Goal: Task Accomplishment & Management: Complete application form

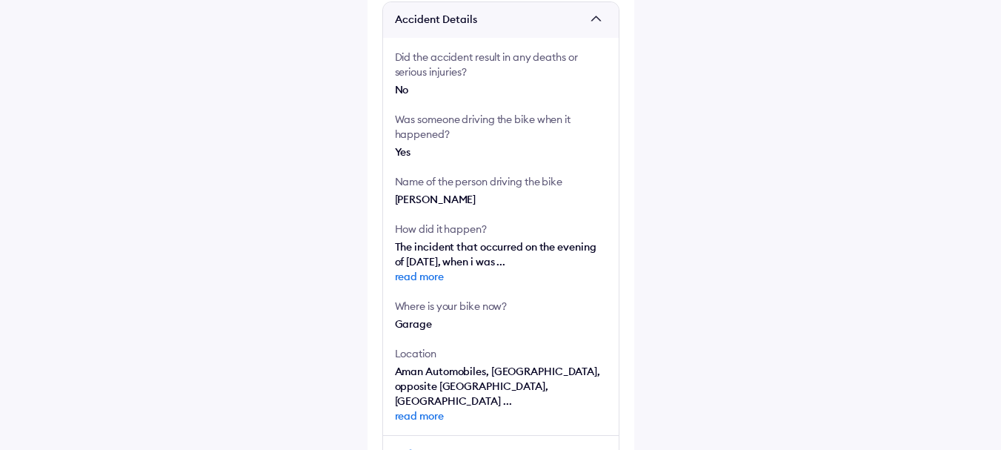
scroll to position [569, 0]
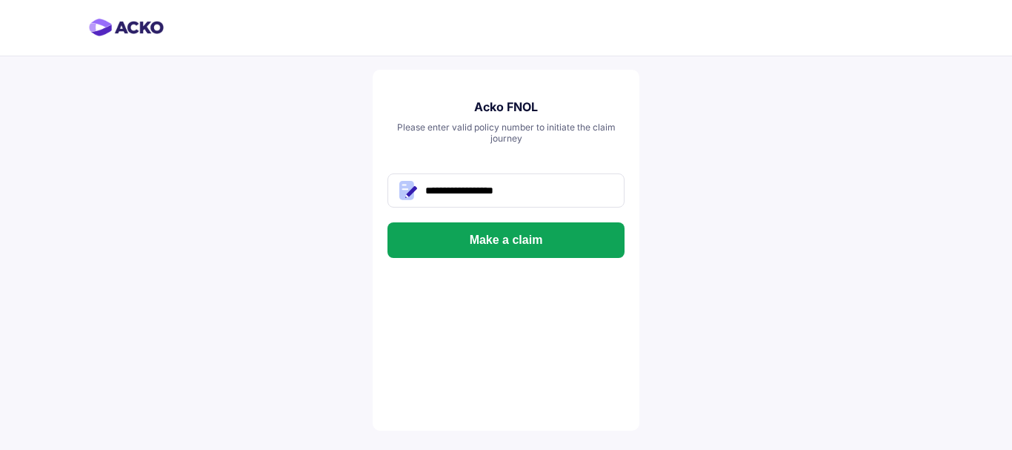
click at [529, 232] on button "Make a claim" at bounding box center [505, 240] width 237 height 36
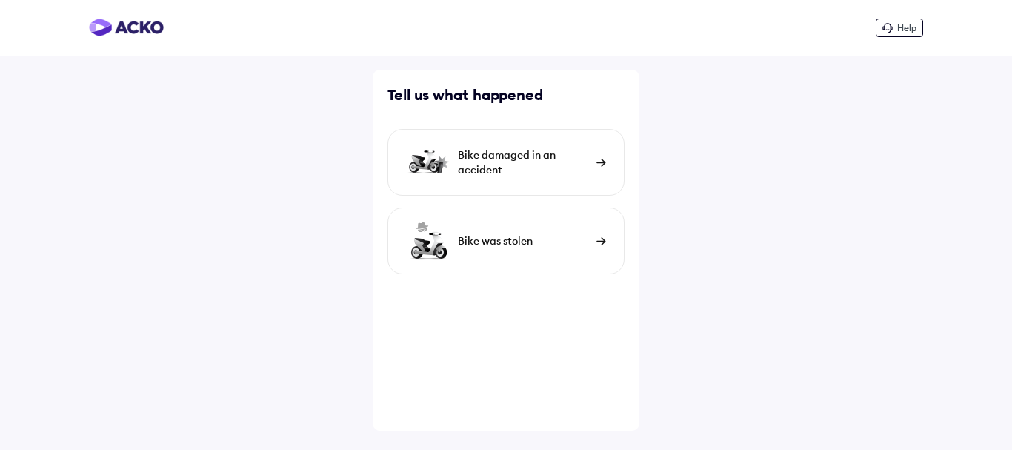
click at [538, 161] on div "Bike damaged in an accident" at bounding box center [523, 162] width 131 height 30
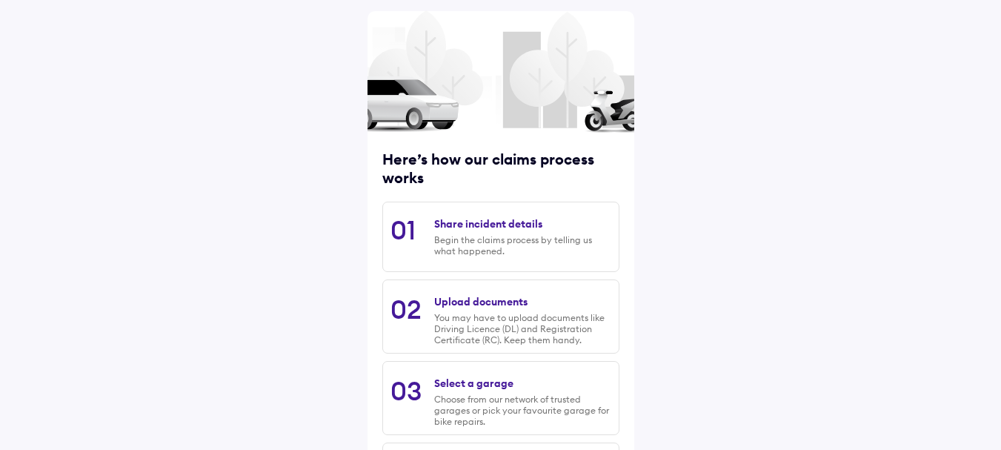
scroll to position [214, 0]
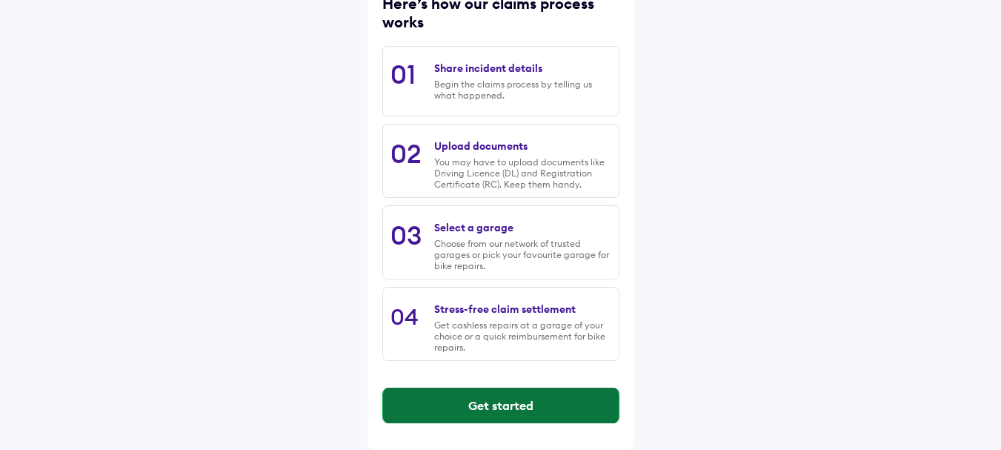
click at [535, 401] on button "Get started" at bounding box center [501, 405] width 236 height 36
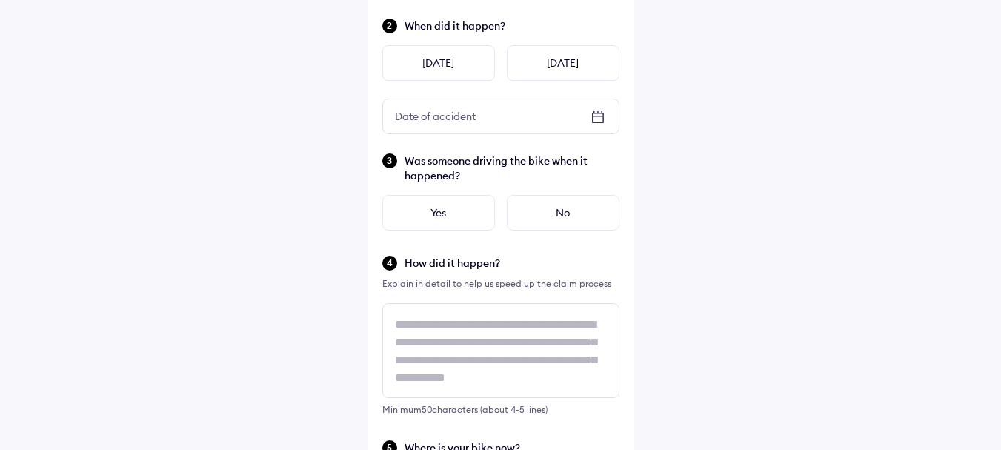
scroll to position [0, 0]
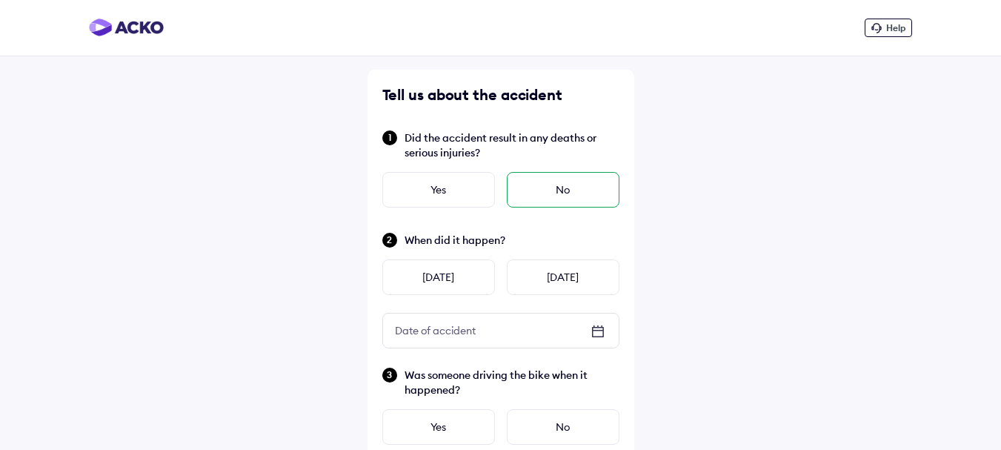
click at [574, 194] on div "No" at bounding box center [563, 190] width 113 height 36
click at [417, 284] on div "Yesterday" at bounding box center [438, 277] width 113 height 36
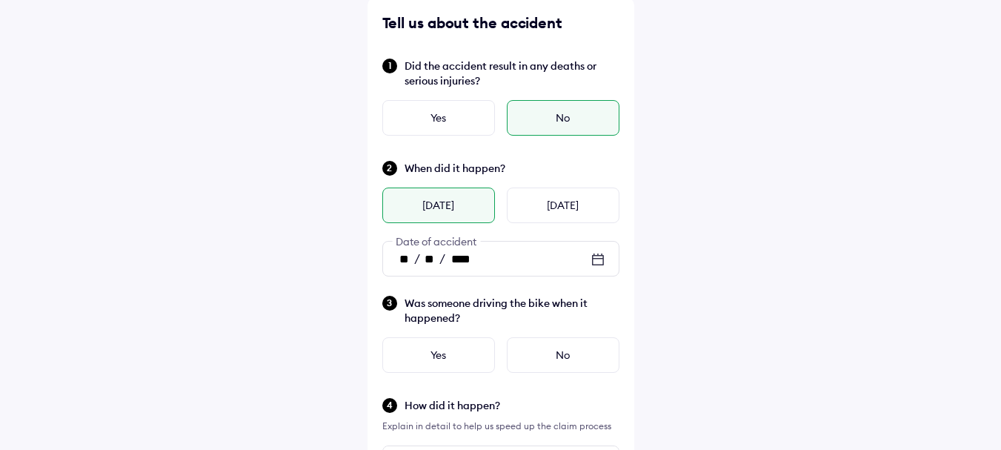
scroll to position [148, 0]
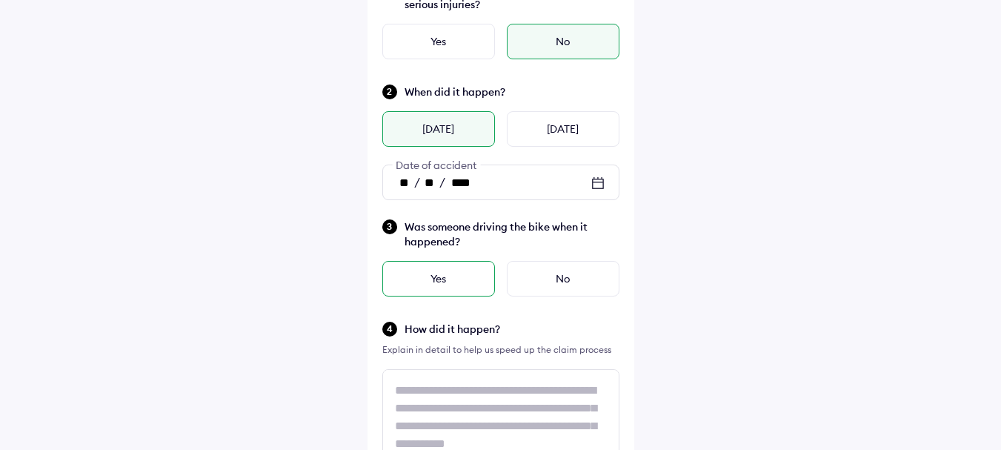
click at [429, 270] on div "Yes" at bounding box center [438, 279] width 113 height 36
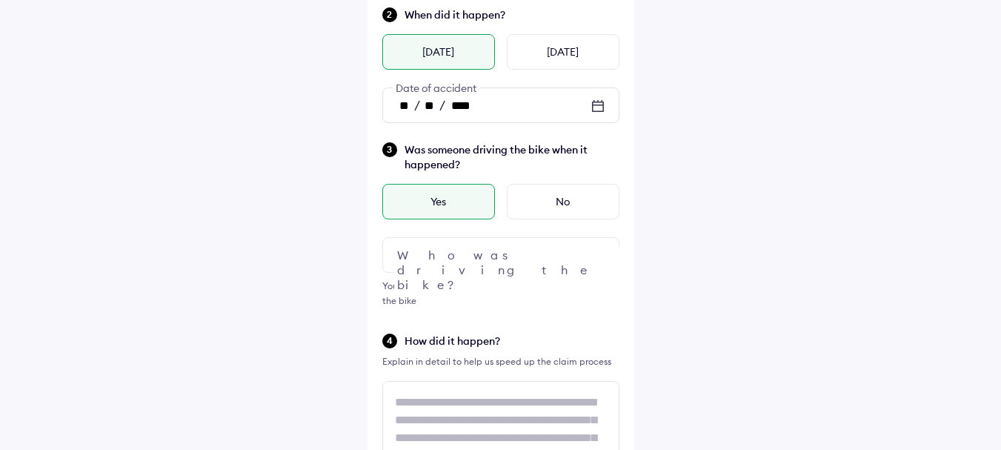
scroll to position [296, 0]
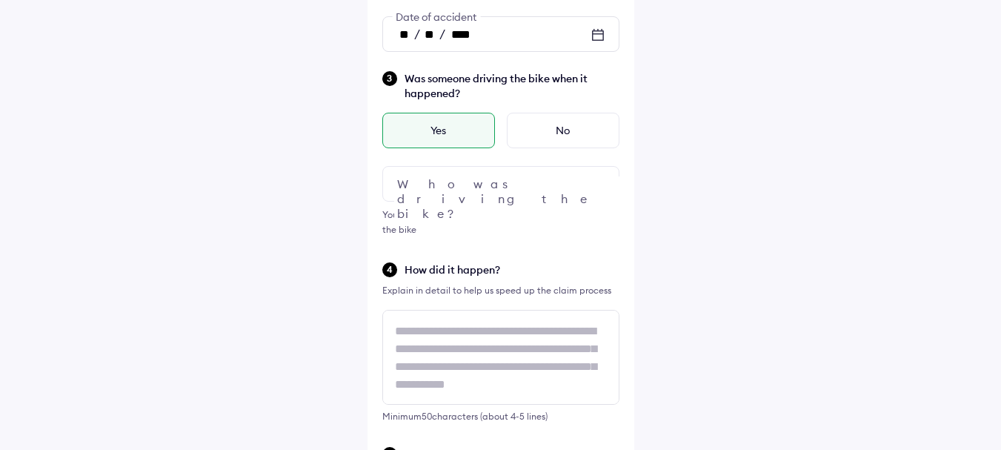
click at [465, 188] on div at bounding box center [500, 184] width 237 height 36
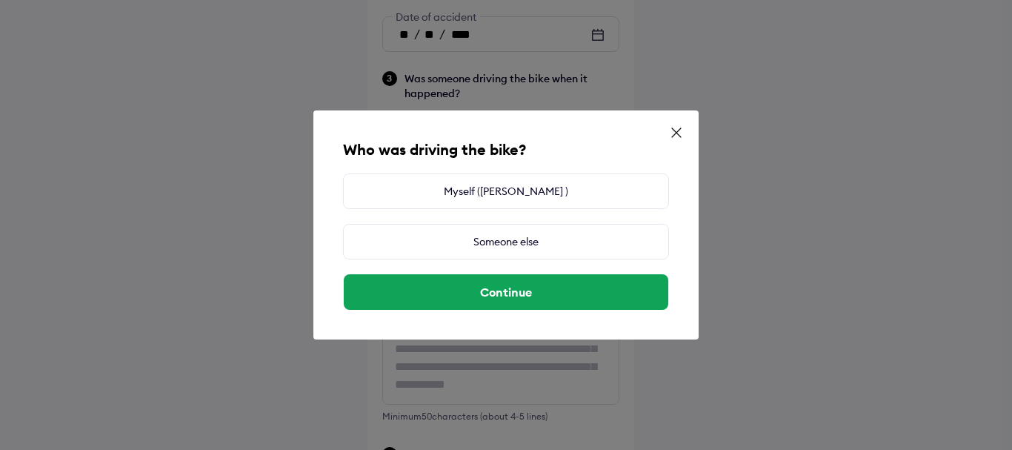
click at [673, 132] on icon at bounding box center [676, 132] width 15 height 15
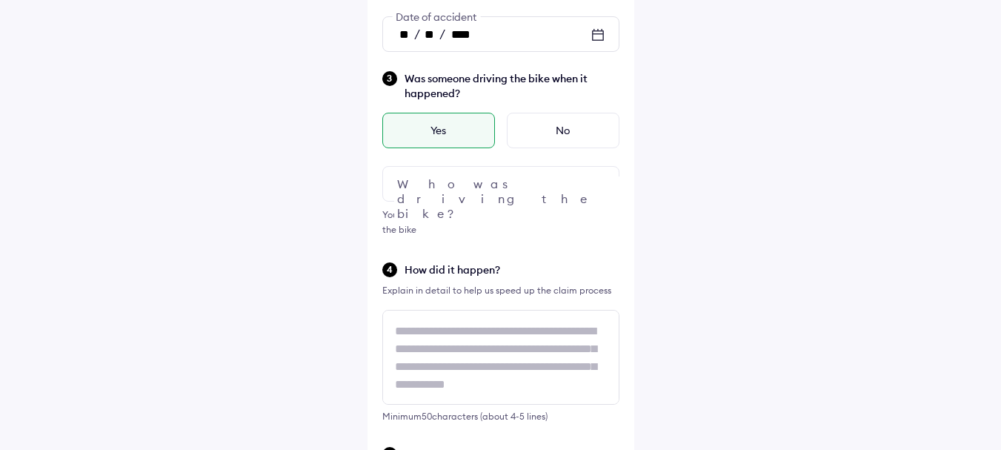
click at [591, 177] on img at bounding box center [598, 184] width 18 height 18
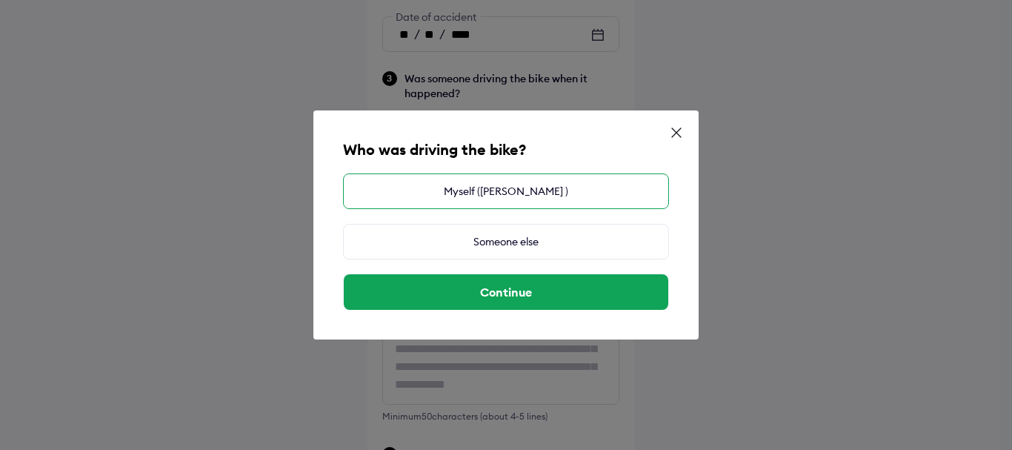
click at [588, 190] on div "Myself (Babu vemula )" at bounding box center [506, 191] width 326 height 36
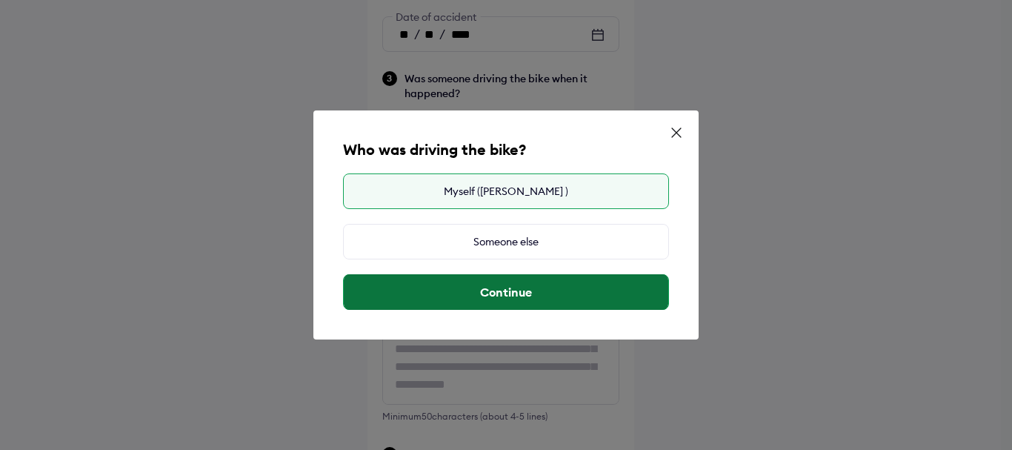
click at [513, 298] on button "Continue" at bounding box center [506, 292] width 325 height 36
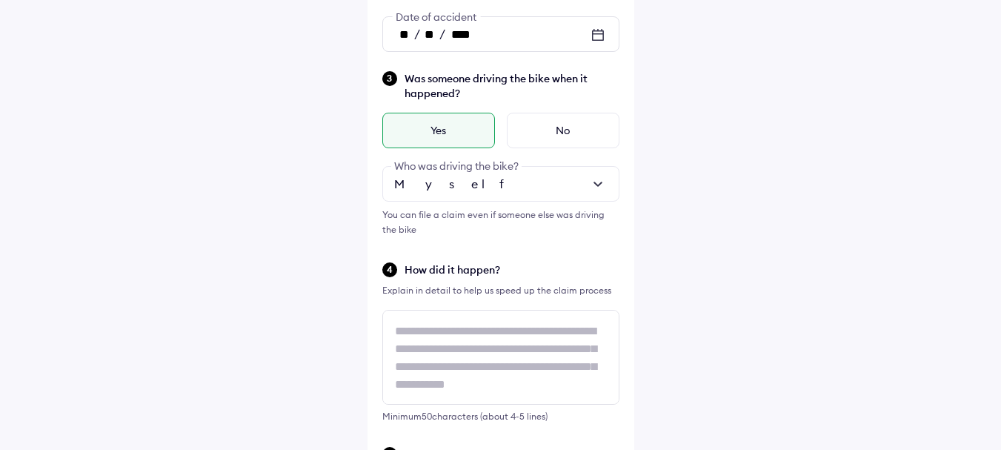
scroll to position [445, 0]
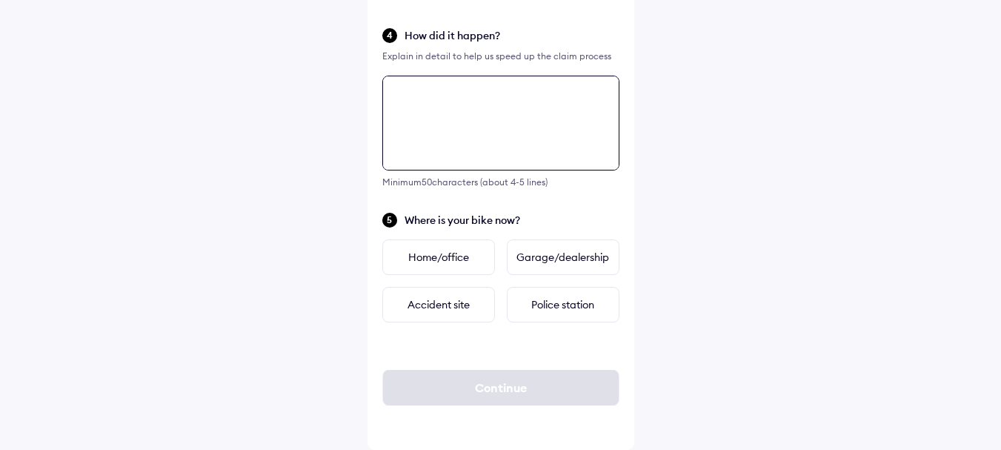
drag, startPoint x: 418, startPoint y: 182, endPoint x: 488, endPoint y: 202, distance: 72.7
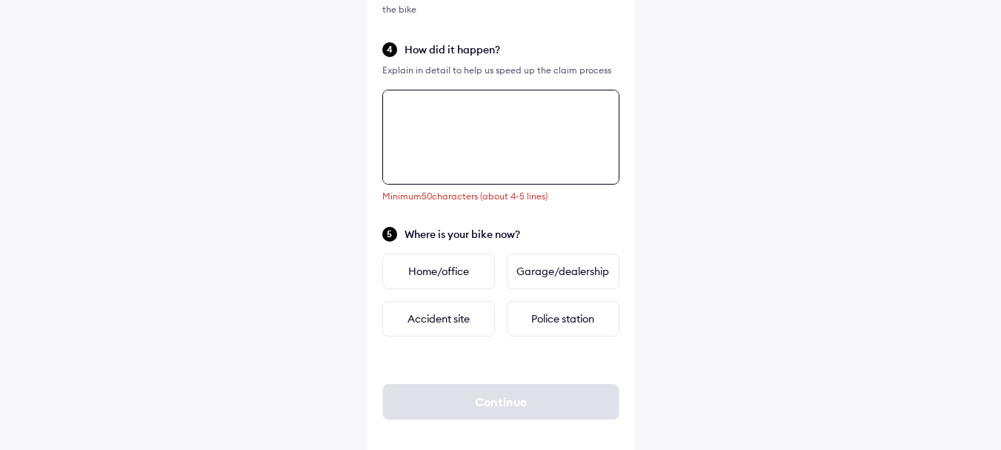
scroll to position [530, 0]
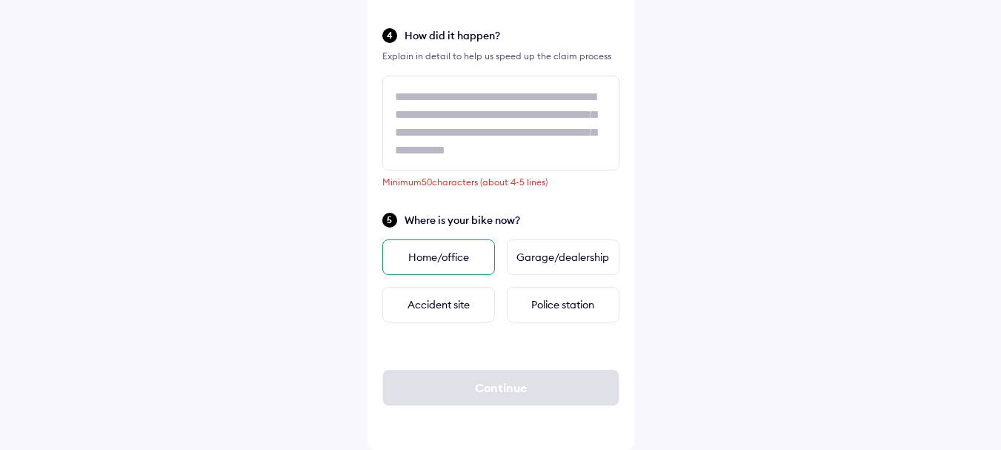
click at [450, 259] on div "Home/office" at bounding box center [438, 257] width 113 height 36
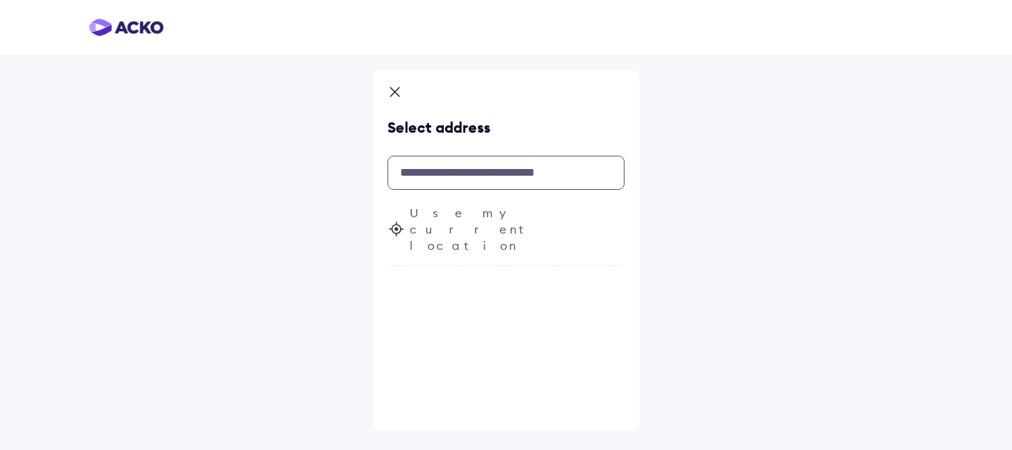
click at [459, 173] on input "text" at bounding box center [505, 173] width 237 height 34
click at [482, 173] on input "text" at bounding box center [505, 173] width 237 height 34
